Goal: Task Accomplishment & Management: Manage account settings

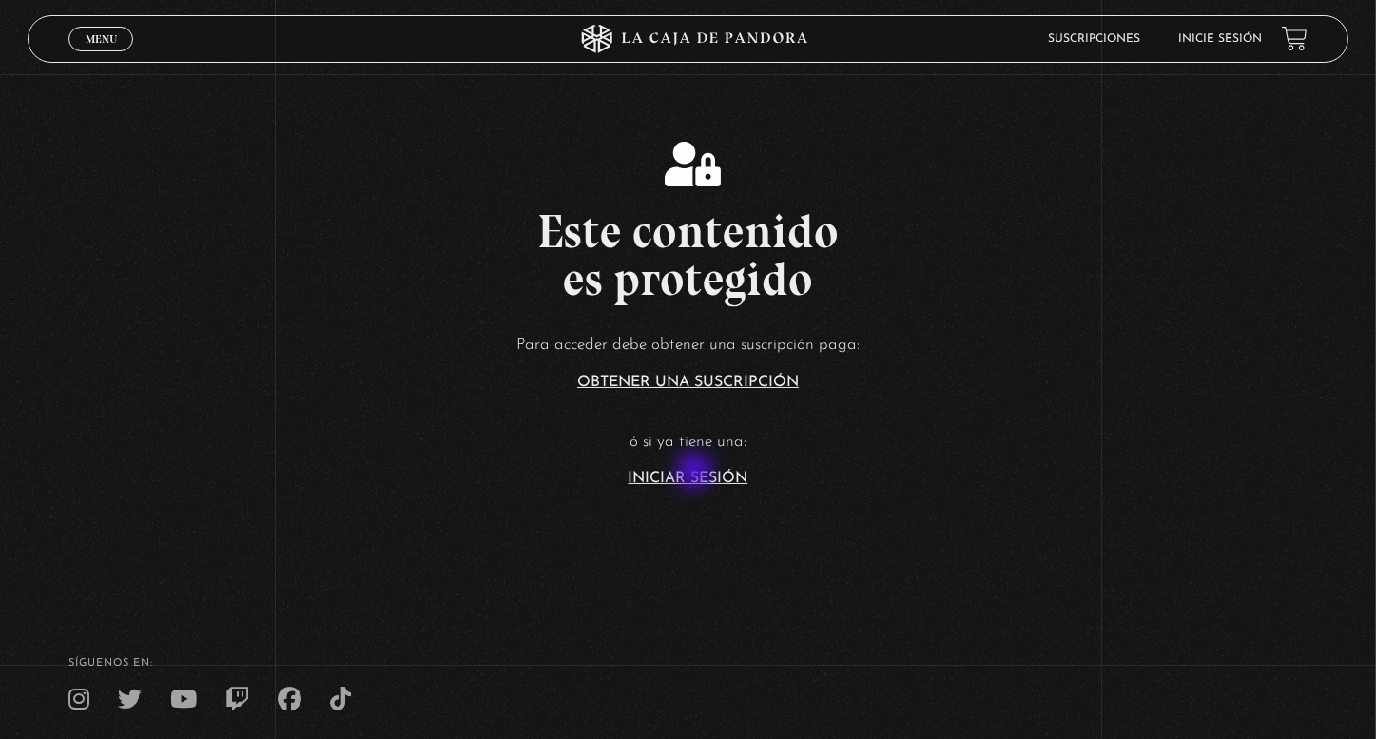
click at [696, 473] on link "Iniciar Sesión" at bounding box center [689, 478] width 120 height 15
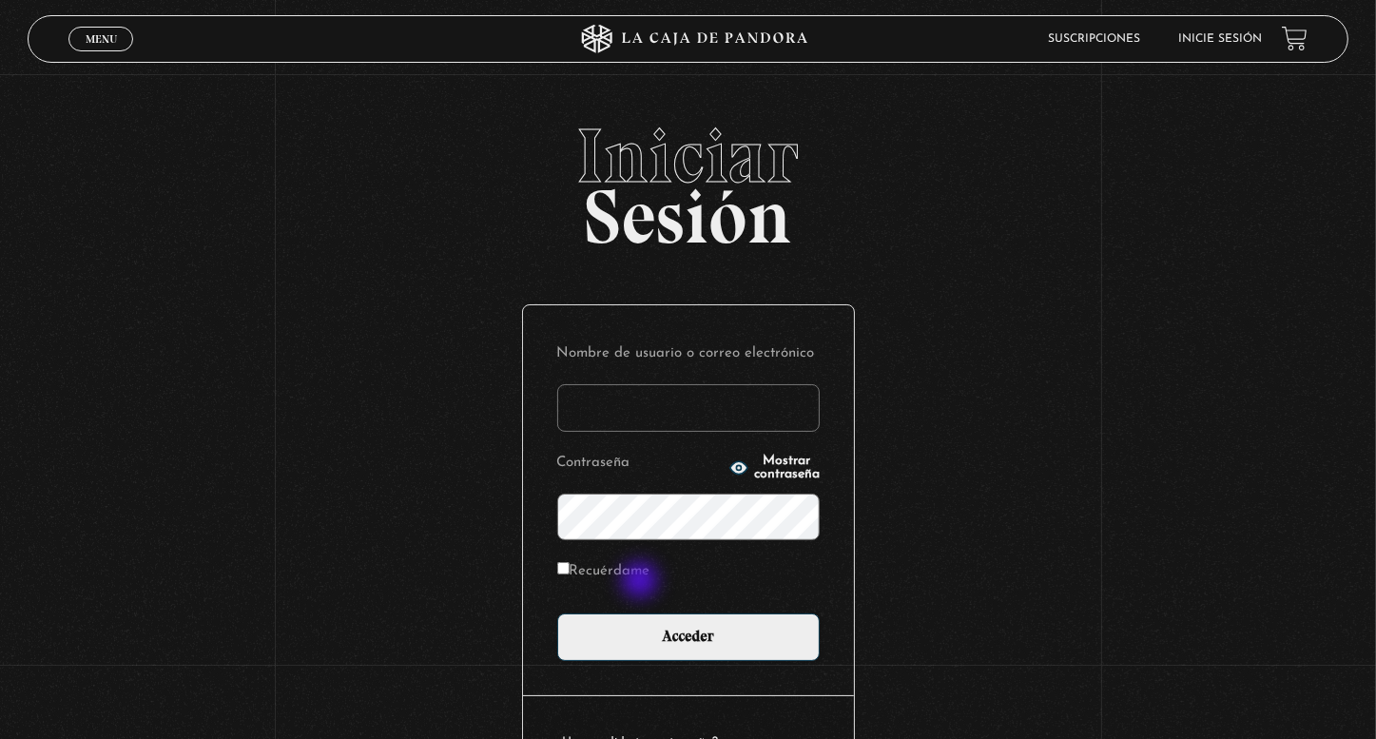
type input "karenburgos21@gmail.com"
click at [641, 581] on label "Recuérdame" at bounding box center [603, 571] width 93 height 29
click at [570, 574] on input "Recuérdame" at bounding box center [563, 568] width 12 height 12
checkbox input "true"
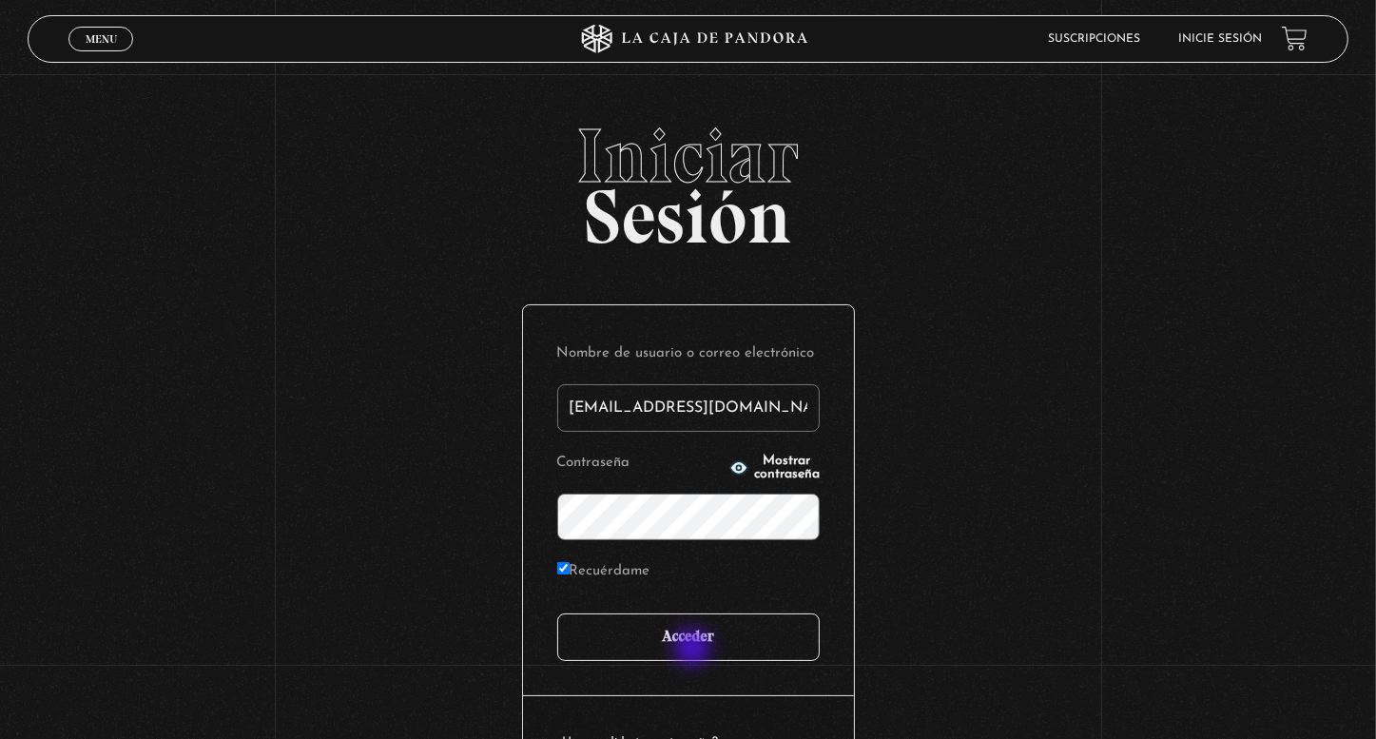
click at [694, 650] on input "Acceder" at bounding box center [688, 637] width 262 height 48
